Goal: Information Seeking & Learning: Learn about a topic

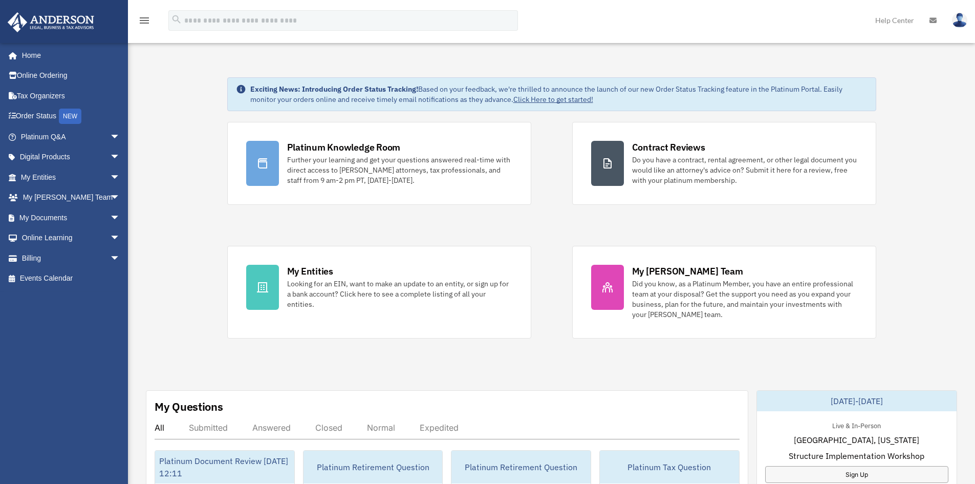
scroll to position [256, 0]
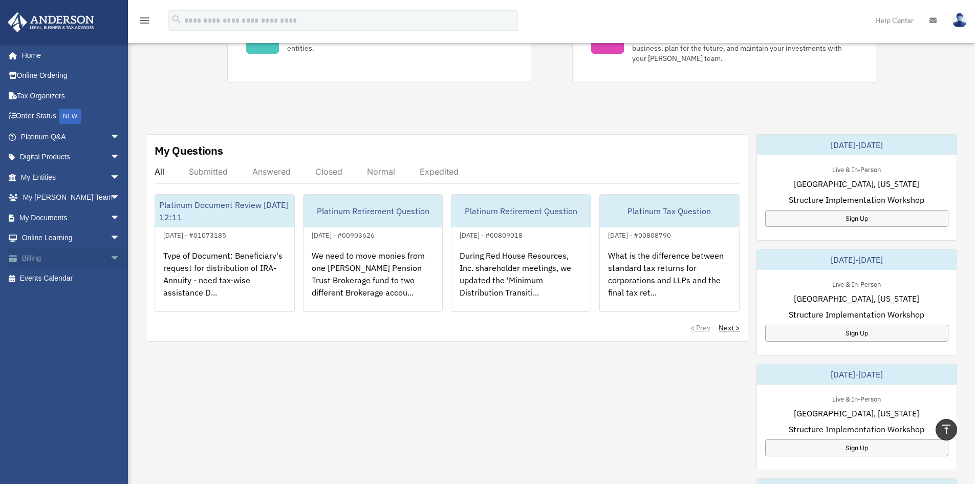
click at [110, 257] on span "arrow_drop_down" at bounding box center [120, 258] width 20 height 21
click at [73, 278] on link "$ Open Invoices" at bounding box center [74, 278] width 121 height 21
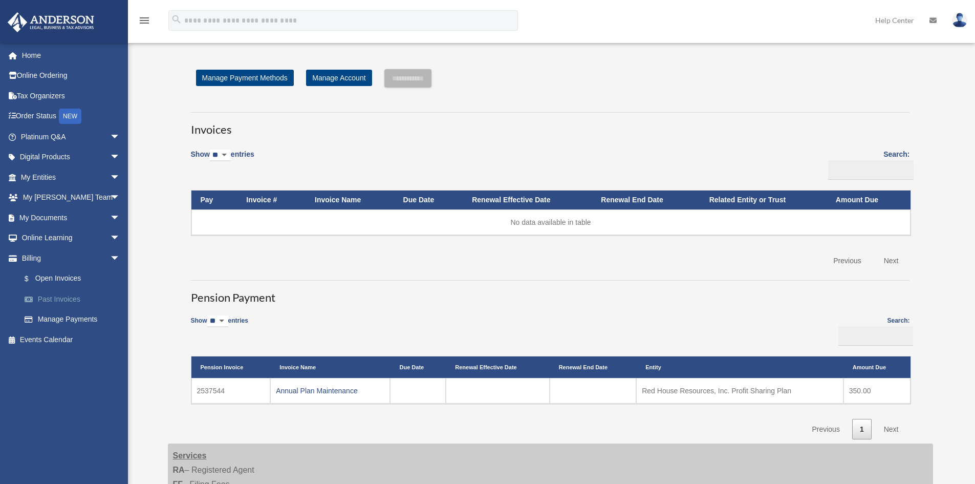
click at [73, 302] on link "Past Invoices" at bounding box center [74, 299] width 121 height 20
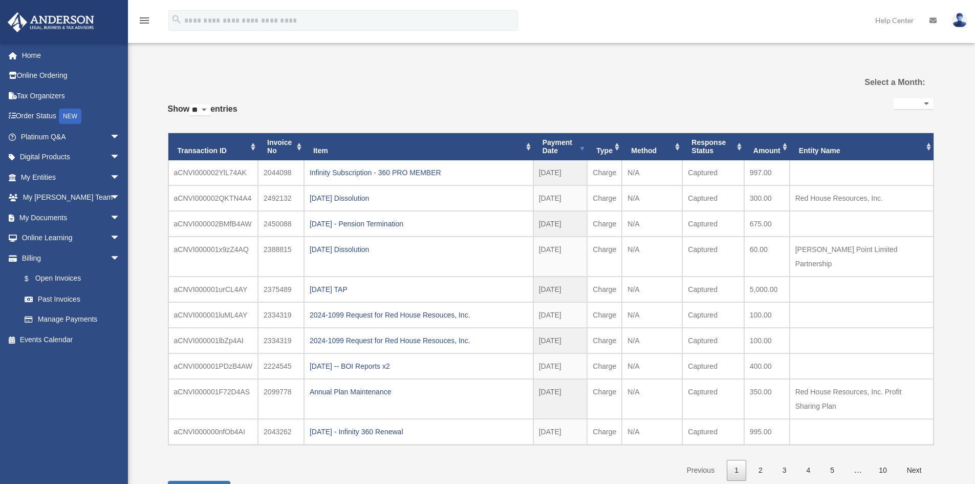
select select
click at [110, 156] on span "arrow_drop_down" at bounding box center [120, 157] width 20 height 21
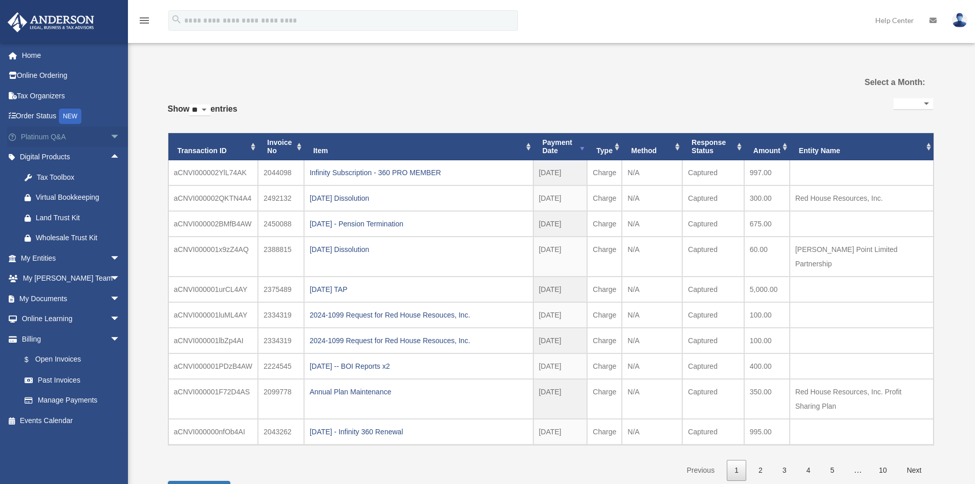
click at [110, 137] on span "arrow_drop_down" at bounding box center [120, 136] width 20 height 21
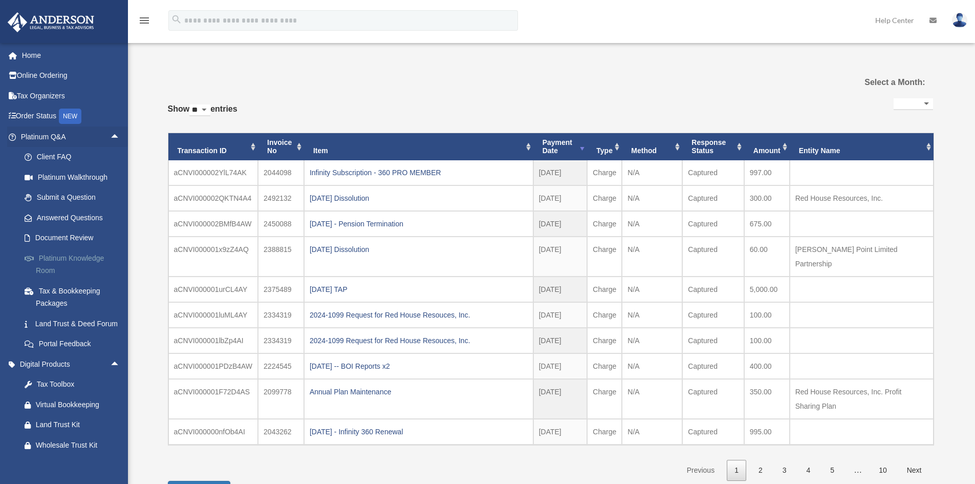
click at [52, 264] on link "Platinum Knowledge Room" at bounding box center [74, 264] width 121 height 33
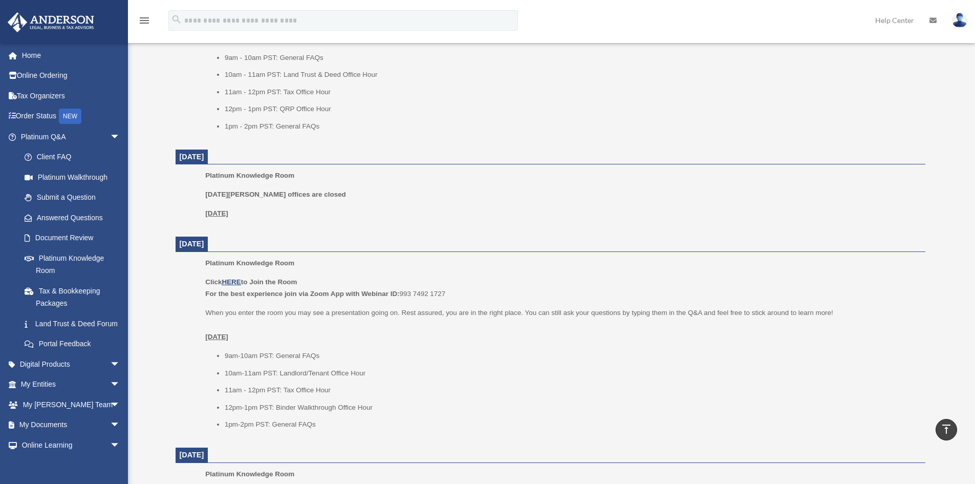
scroll to position [461, 0]
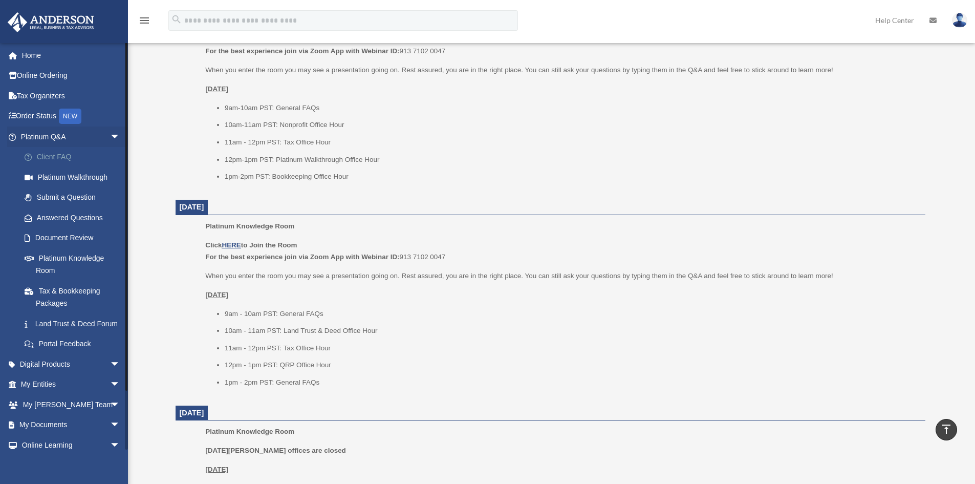
click at [51, 152] on link "Client FAQ" at bounding box center [74, 157] width 121 height 20
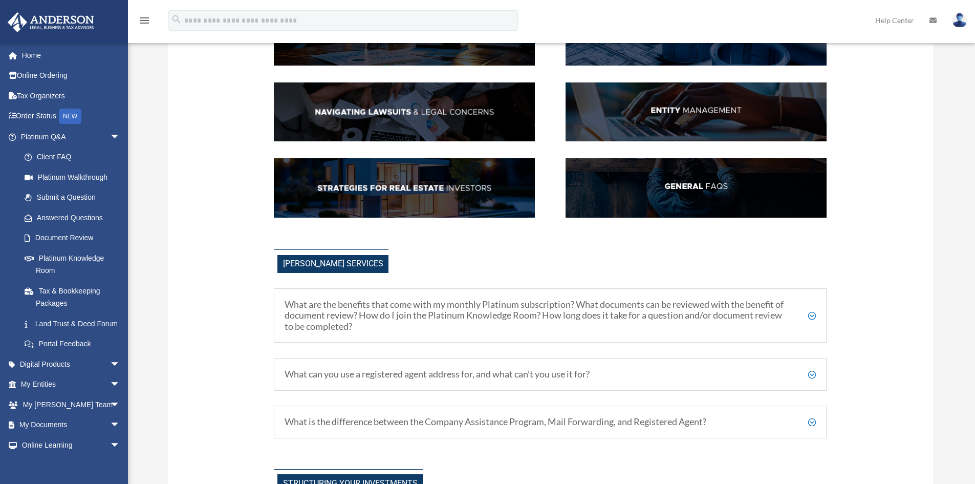
scroll to position [307, 0]
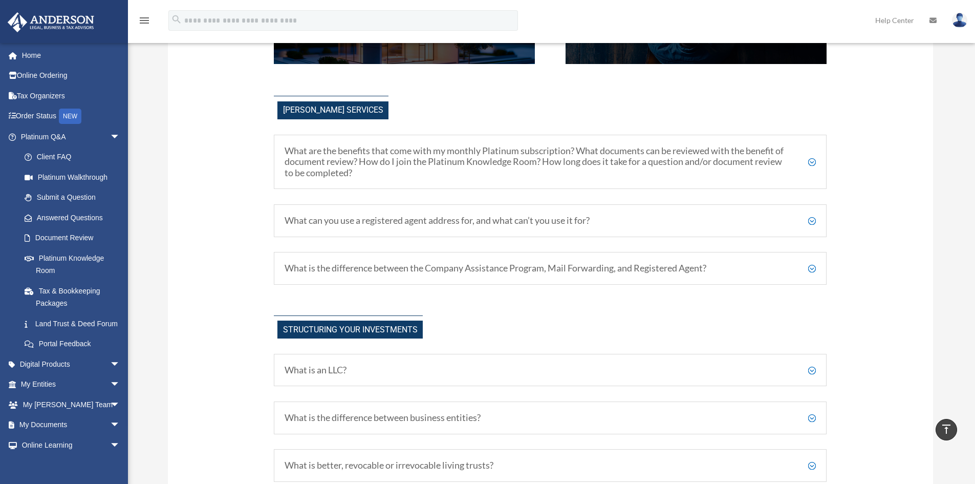
click at [813, 158] on h5 "What are the benefits that come with my monthly Platinum subscription? What doc…" at bounding box center [550, 161] width 531 height 33
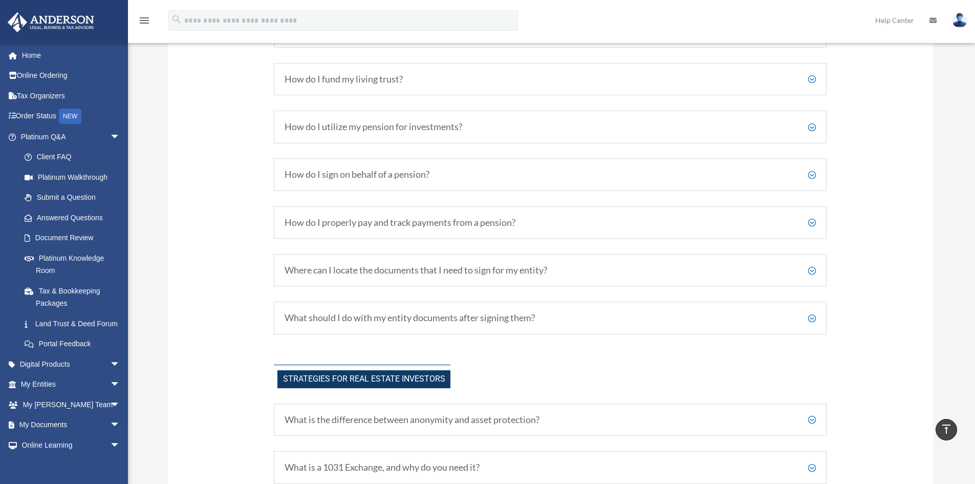
scroll to position [2201, 0]
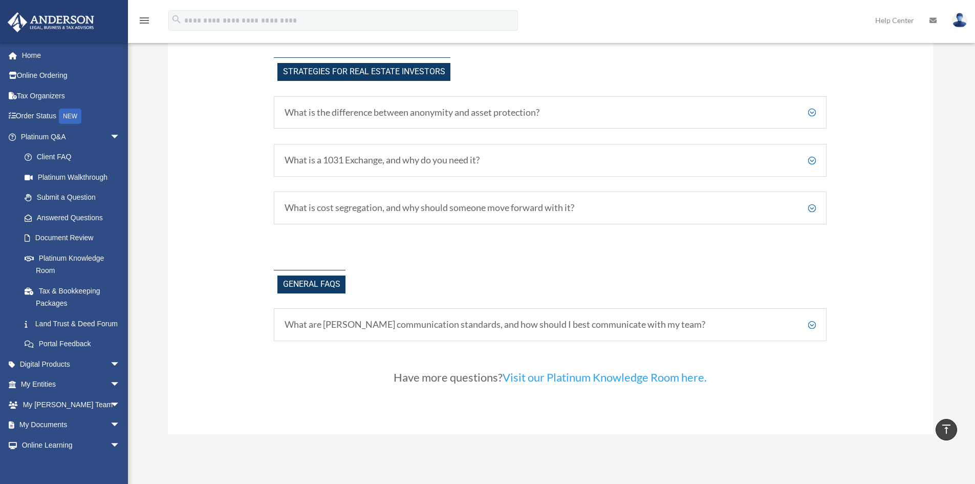
click at [806, 322] on h5 "What are Anderson's communication standards, and how should I best communicate …" at bounding box center [550, 324] width 531 height 11
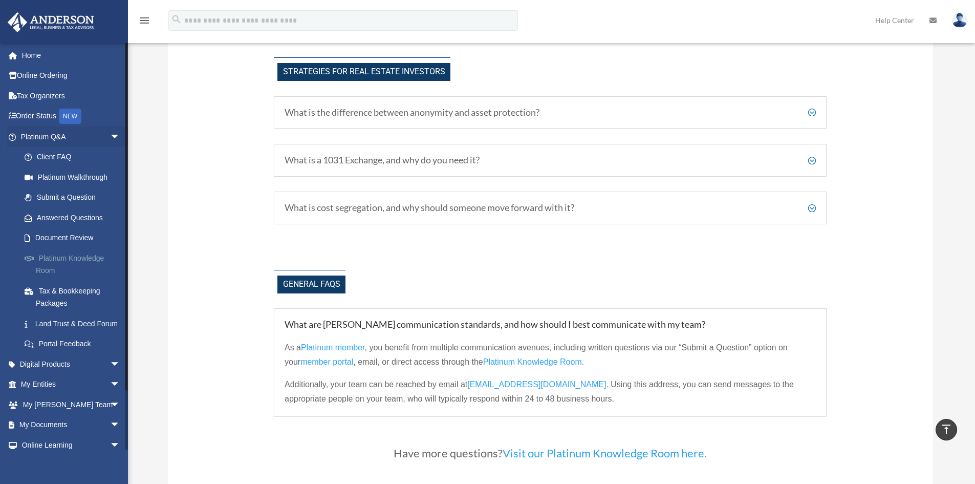
click at [56, 255] on link "Platinum Knowledge Room" at bounding box center [74, 264] width 121 height 33
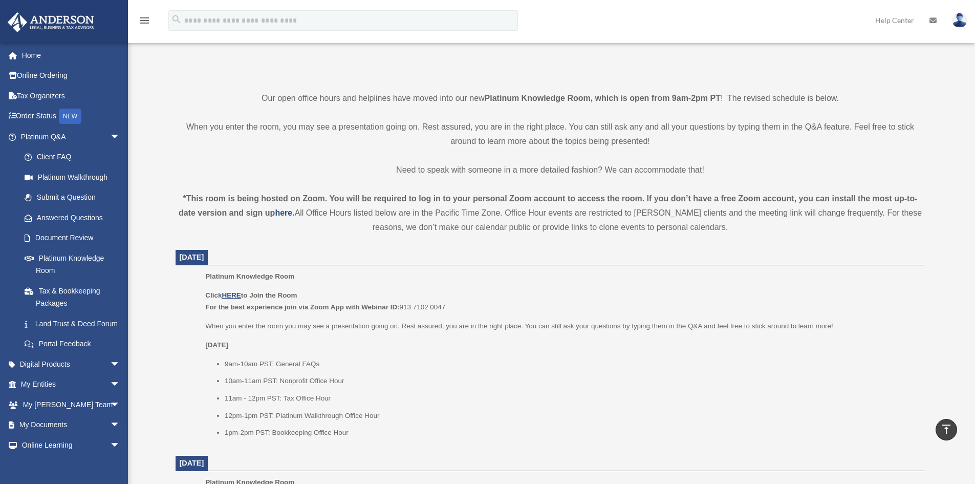
scroll to position [410, 0]
